Goal: Task Accomplishment & Management: Use online tool/utility

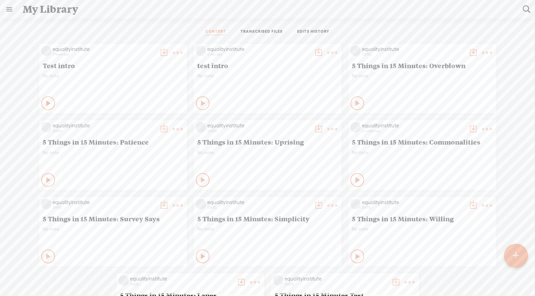
click at [485, 53] on t at bounding box center [487, 53] width 10 height 10
click at [446, 121] on link "Download as..." at bounding box center [454, 123] width 69 height 16
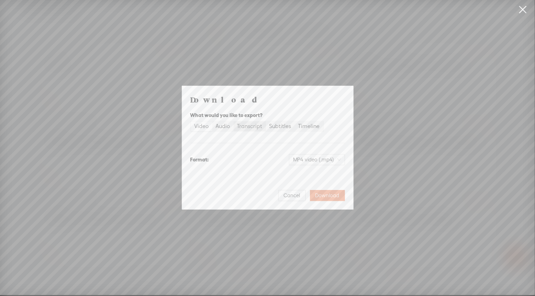
click at [250, 126] on div "Transcript" at bounding box center [249, 126] width 25 height 10
click at [234, 121] on input "Transcript" at bounding box center [234, 121] width 0 height 0
click at [326, 156] on span "Plain text (.txt)" at bounding box center [321, 159] width 39 height 10
click at [299, 175] on div "Plain text (.txt)" at bounding box center [310, 173] width 57 height 7
click at [333, 197] on span "Download" at bounding box center [327, 195] width 24 height 7
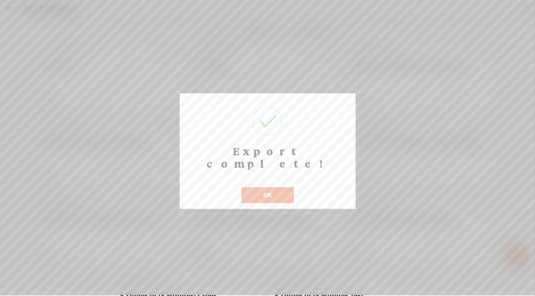
click at [276, 187] on button "OK" at bounding box center [268, 195] width 52 height 16
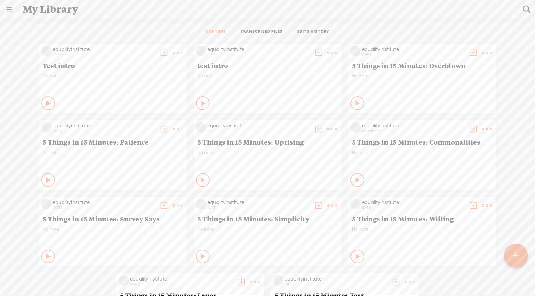
scroll to position [0, 144]
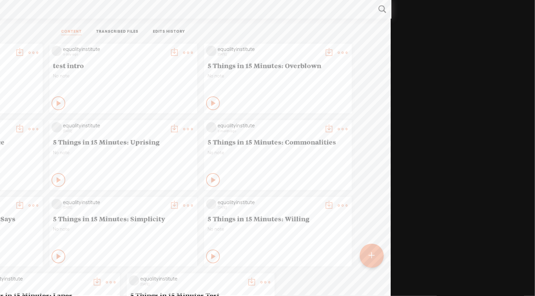
click at [343, 51] on t at bounding box center [343, 53] width 10 height 10
click at [155, 76] on link "Edit" at bounding box center [166, 75] width 69 height 16
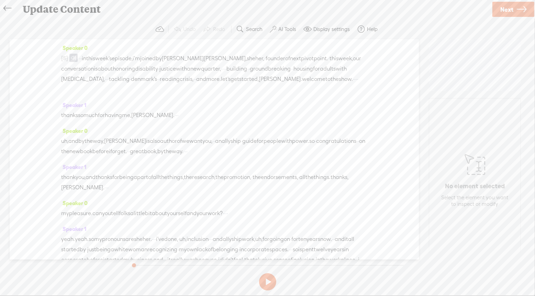
click at [86, 58] on span "in" at bounding box center [84, 58] width 4 height 10
drag, startPoint x: 90, startPoint y: 58, endPoint x: 54, endPoint y: 58, distance: 36.4
click at [54, 58] on div "Speaker 0 [S] · · · · · · · · hi there. my name is bernadette · smith, and i'm …" at bounding box center [214, 149] width 409 height 220
click at [95, 61] on span "this" at bounding box center [90, 58] width 9 height 10
click at [80, 57] on span "·" at bounding box center [79, 58] width 1 height 10
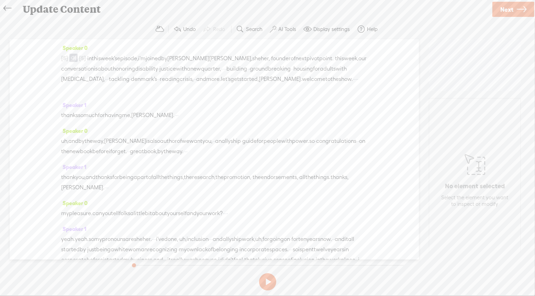
click at [87, 59] on span "·" at bounding box center [86, 58] width 1 height 10
click at [68, 57] on span "[S]" at bounding box center [64, 58] width 7 height 6
click at [76, 58] on span at bounding box center [73, 58] width 8 height 8
click at [93, 44] on span "Delete" at bounding box center [100, 41] width 16 height 7
click at [231, 79] on span "let's" at bounding box center [226, 79] width 10 height 10
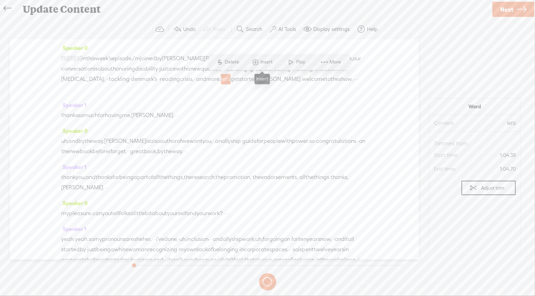
click at [265, 64] on span "Insert" at bounding box center [267, 62] width 14 height 7
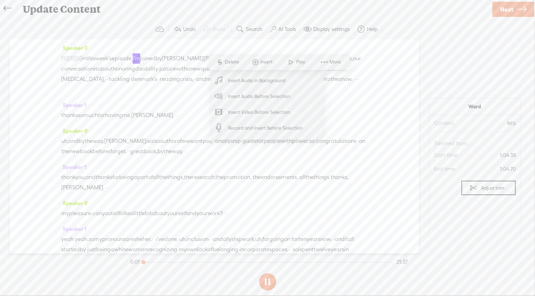
click at [275, 96] on span "Insert Audio Before Selection" at bounding box center [259, 95] width 89 height 15
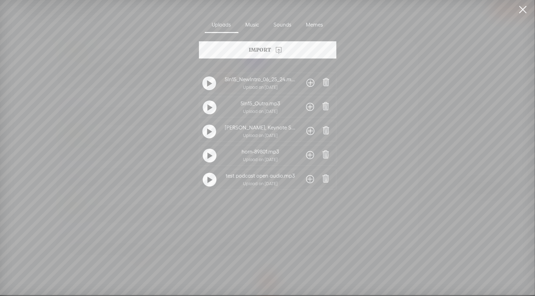
click at [310, 83] on span at bounding box center [310, 82] width 8 height 11
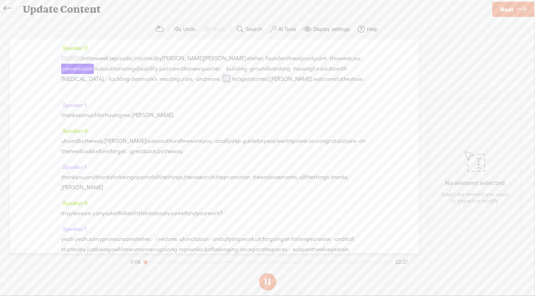
click at [231, 79] on span at bounding box center [226, 78] width 8 height 8
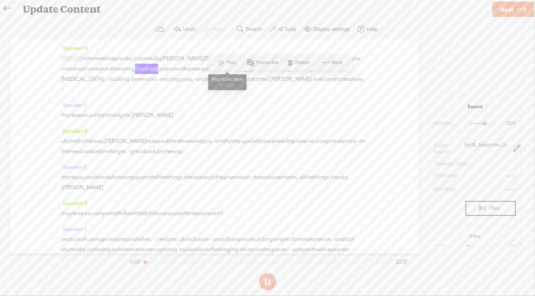
click at [227, 63] on span "Play" at bounding box center [232, 62] width 11 height 7
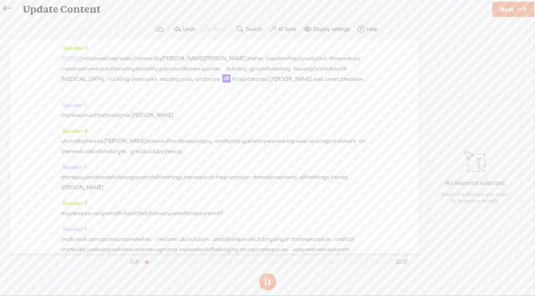
click at [151, 261] on div at bounding box center [148, 263] width 16 height 16
drag, startPoint x: 149, startPoint y: 261, endPoint x: 155, endPoint y: 261, distance: 5.9
click at [155, 261] on div at bounding box center [153, 263] width 16 height 16
click at [514, 7] on link "Next" at bounding box center [513, 9] width 42 height 15
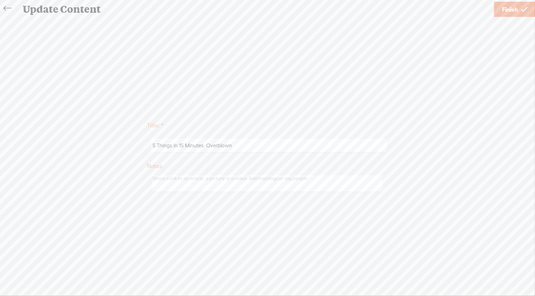
click at [522, 8] on icon at bounding box center [524, 10] width 6 height 18
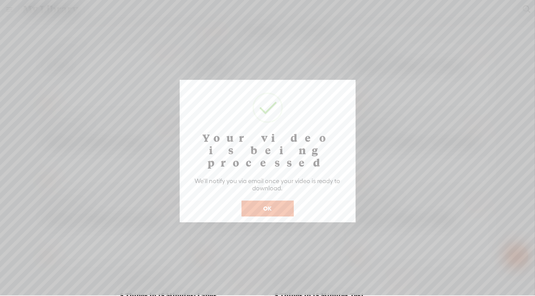
click at [279, 200] on button "OK" at bounding box center [268, 208] width 52 height 16
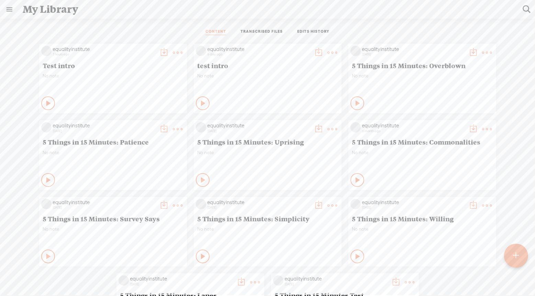
click at [473, 52] on t at bounding box center [474, 53] width 10 height 10
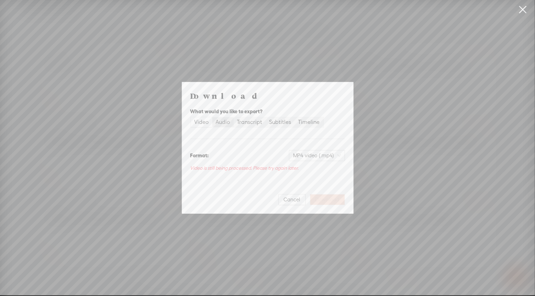
click at [221, 121] on div "Audio" at bounding box center [223, 122] width 14 height 10
click at [212, 117] on input "Audio" at bounding box center [212, 117] width 0 height 0
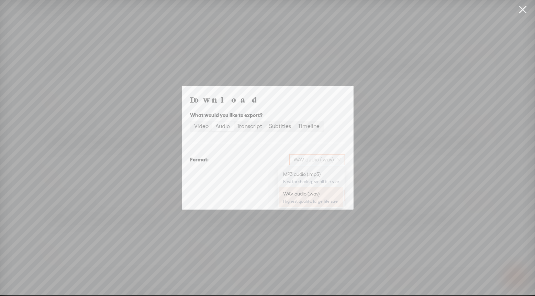
click at [330, 159] on span "WAV audio (.wav)" at bounding box center [316, 159] width 47 height 10
click at [312, 175] on div "MP3 audio (.mp3)" at bounding box center [311, 173] width 56 height 7
click at [331, 194] on span "Download" at bounding box center [327, 195] width 24 height 7
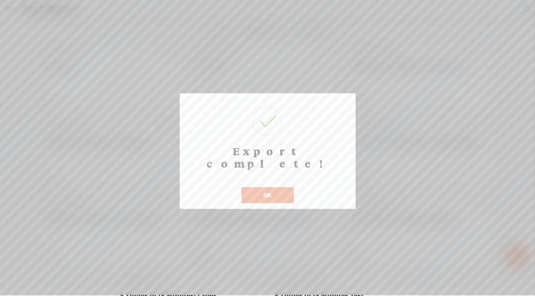
click at [269, 187] on button "OK" at bounding box center [268, 195] width 52 height 16
